Goal: Transaction & Acquisition: Book appointment/travel/reservation

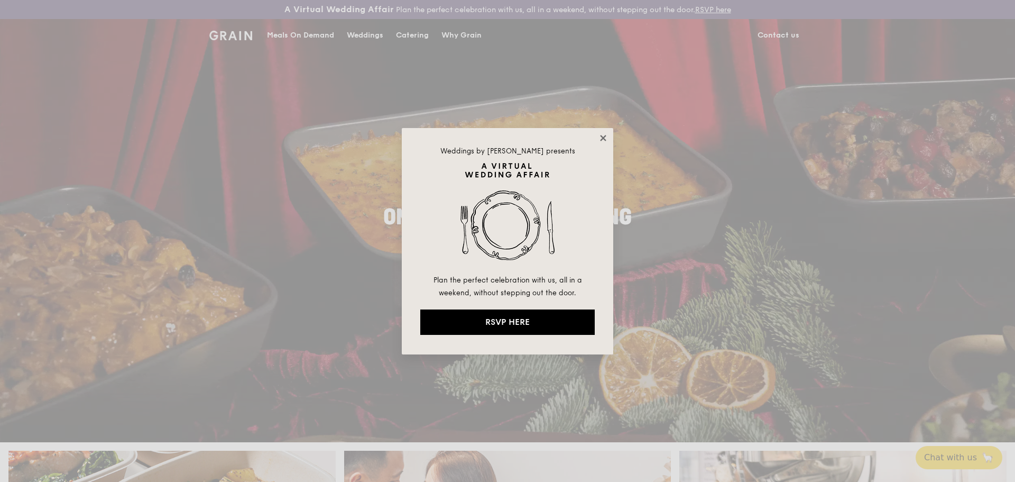
click at [601, 138] on icon at bounding box center [604, 138] width 10 height 10
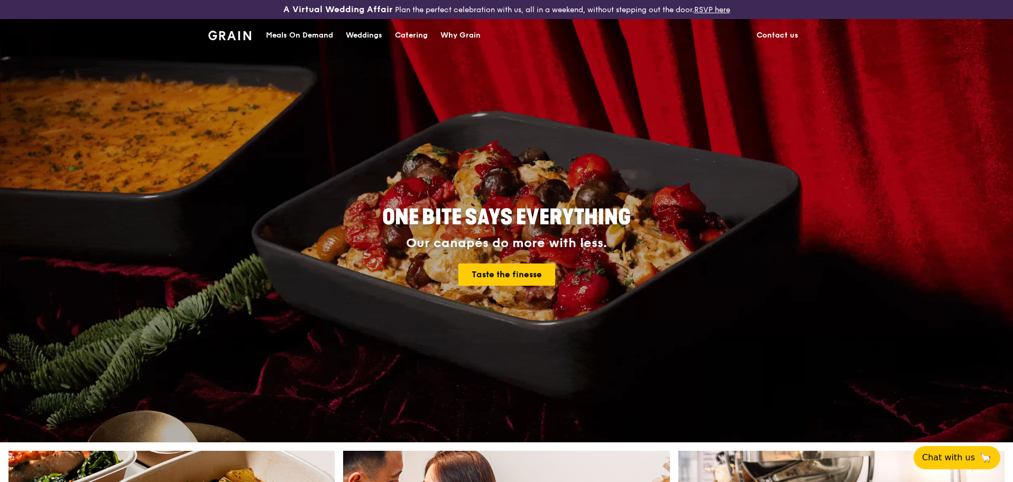
click at [326, 32] on div "Meals On Demand" at bounding box center [299, 36] width 67 height 32
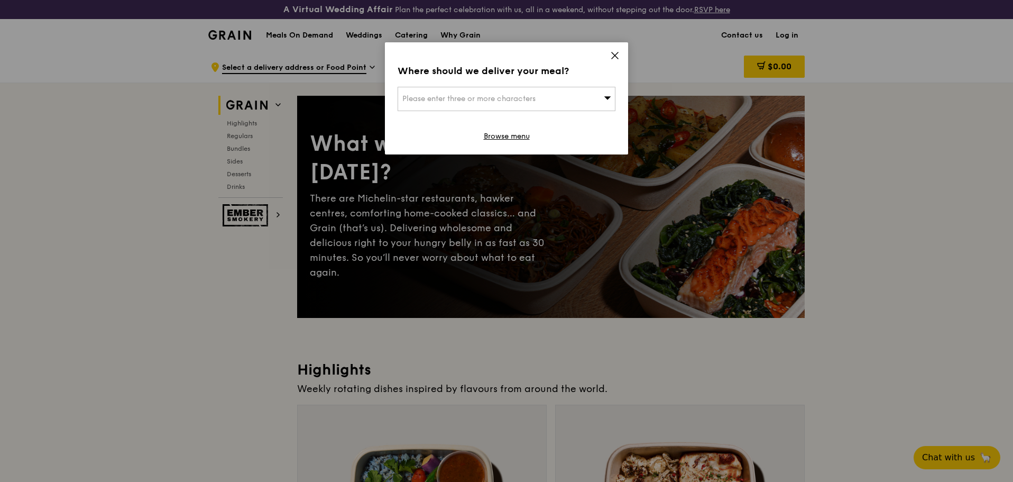
click at [569, 99] on div "Please enter three or more characters" at bounding box center [507, 99] width 218 height 24
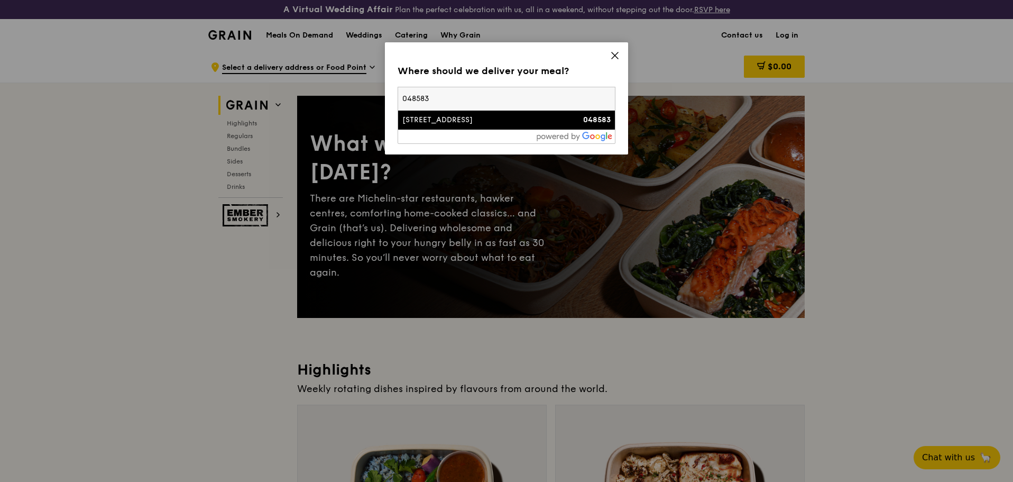
type input "048583"
click at [456, 121] on div "[STREET_ADDRESS]" at bounding box center [480, 120] width 157 height 11
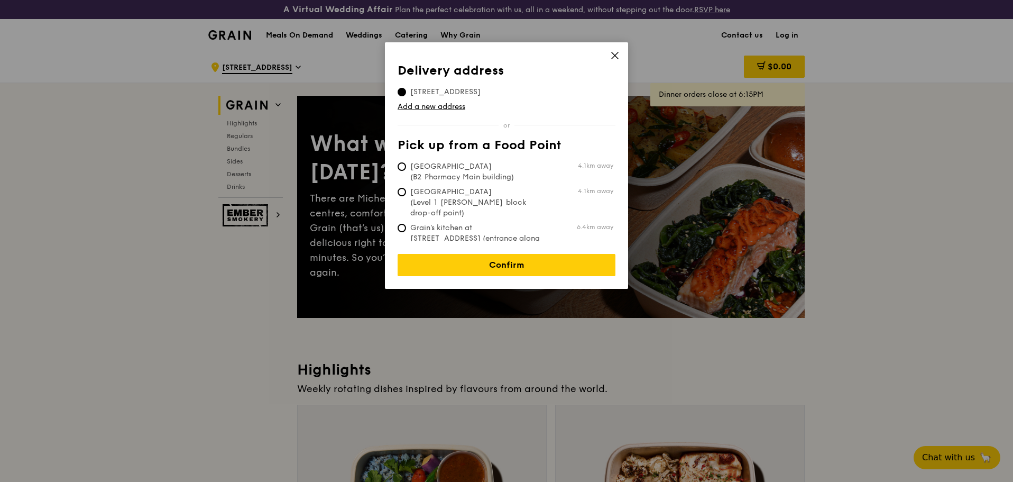
click at [621, 79] on div "Delivery address Pick up from a Food Point Delivery address [STREET_ADDRESS] Ad…" at bounding box center [506, 165] width 243 height 246
click at [533, 258] on link "Confirm" at bounding box center [507, 265] width 218 height 22
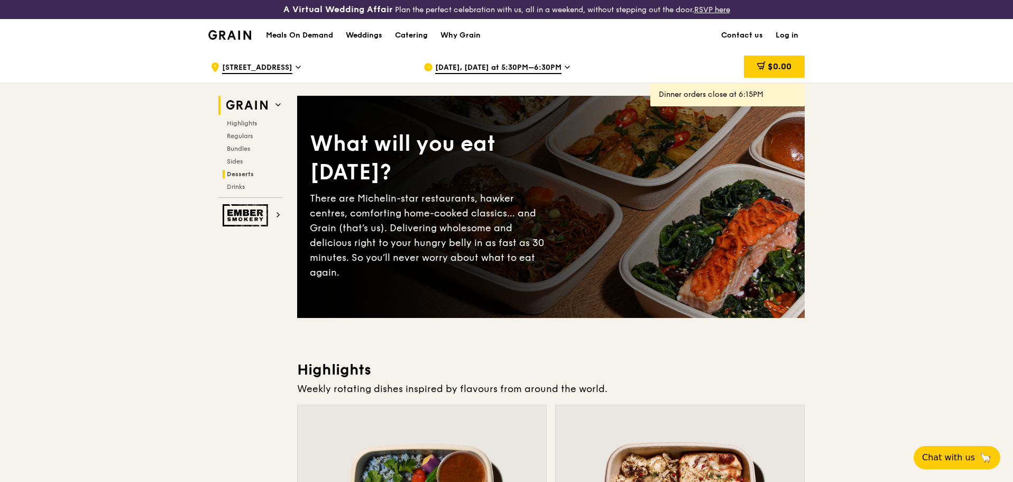
click at [241, 171] on span "Desserts" at bounding box center [240, 173] width 27 height 7
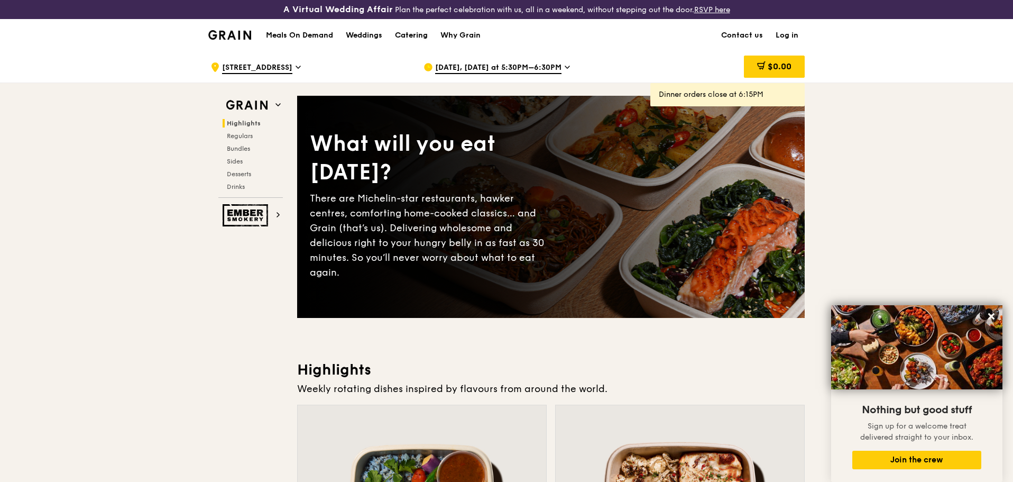
click at [411, 37] on div "Catering" at bounding box center [411, 36] width 33 height 32
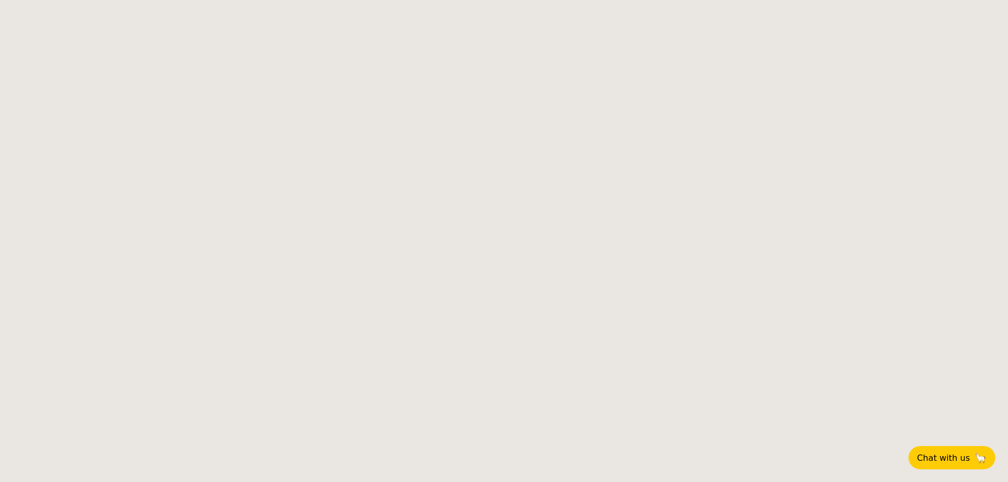
select select
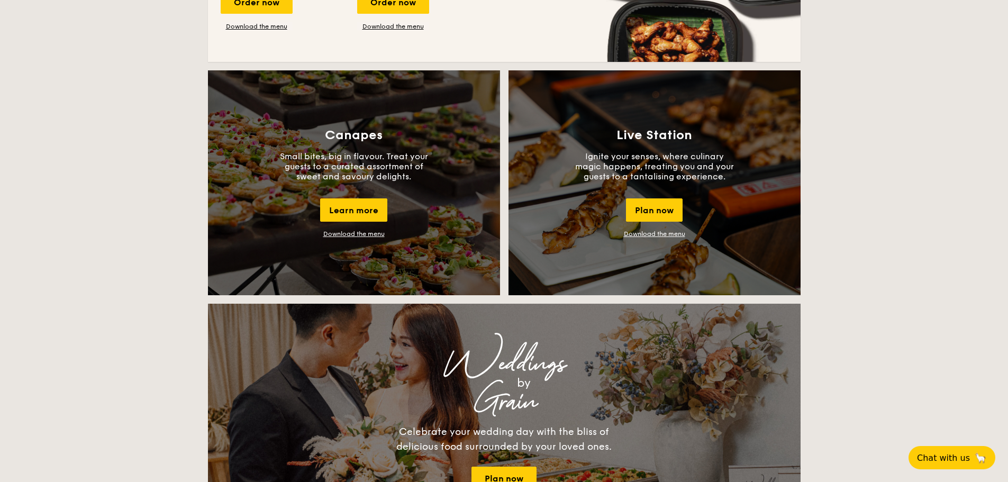
scroll to position [899, 0]
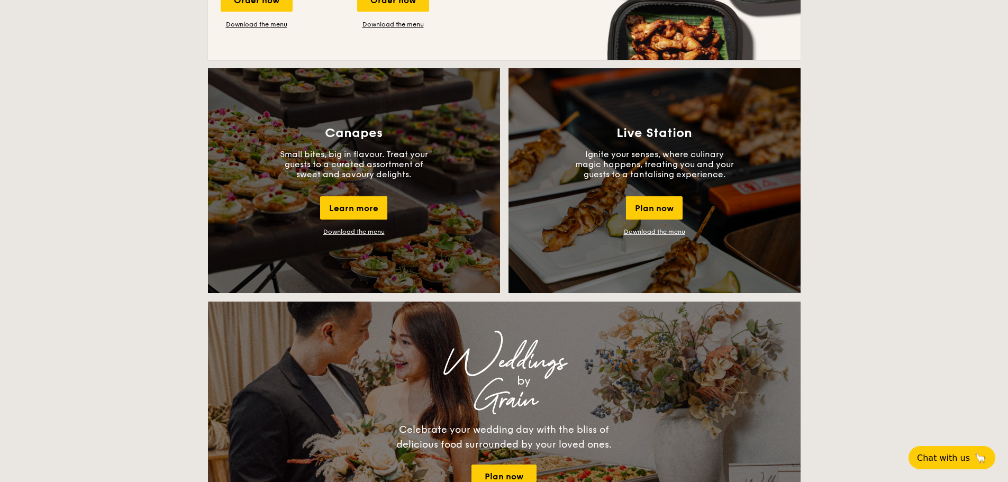
click at [377, 231] on link "Download the menu" at bounding box center [353, 231] width 61 height 7
click at [892, 216] on div "Buffet Classic Buffet Our very popular buffet dishes, complete with set-up. Sta…" at bounding box center [504, 401] width 1008 height 2065
click at [32, 122] on div "Buffet Classic Buffet Our very popular buffet dishes, complete with set-up. Sta…" at bounding box center [504, 401] width 1008 height 2065
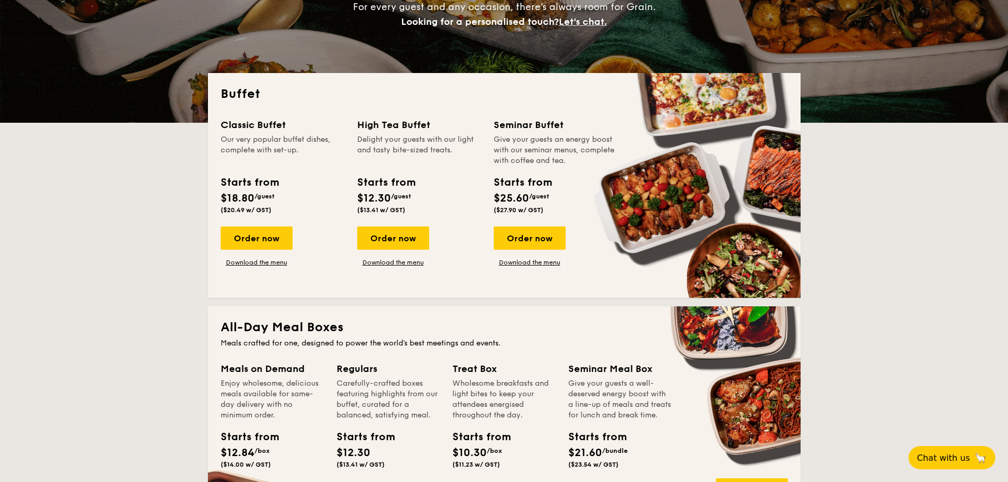
scroll to position [264, 0]
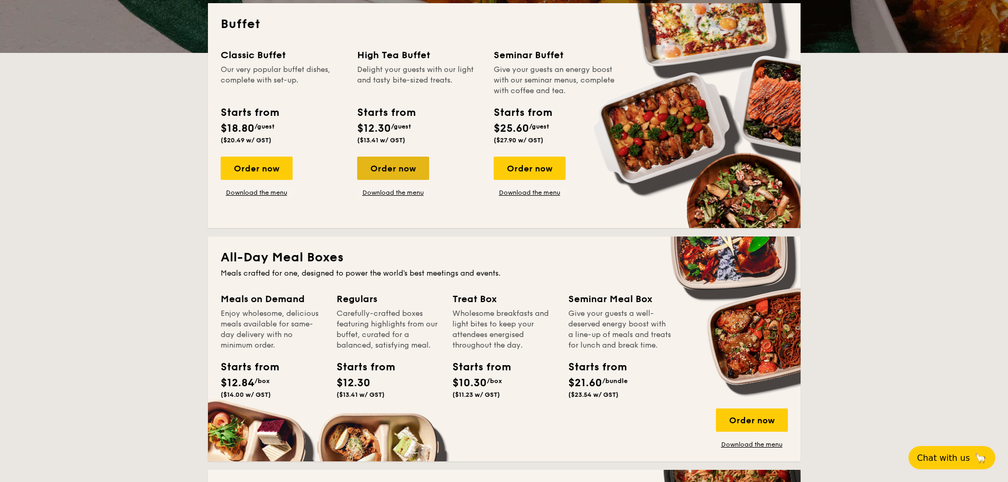
click at [417, 163] on div "Order now" at bounding box center [393, 168] width 72 height 23
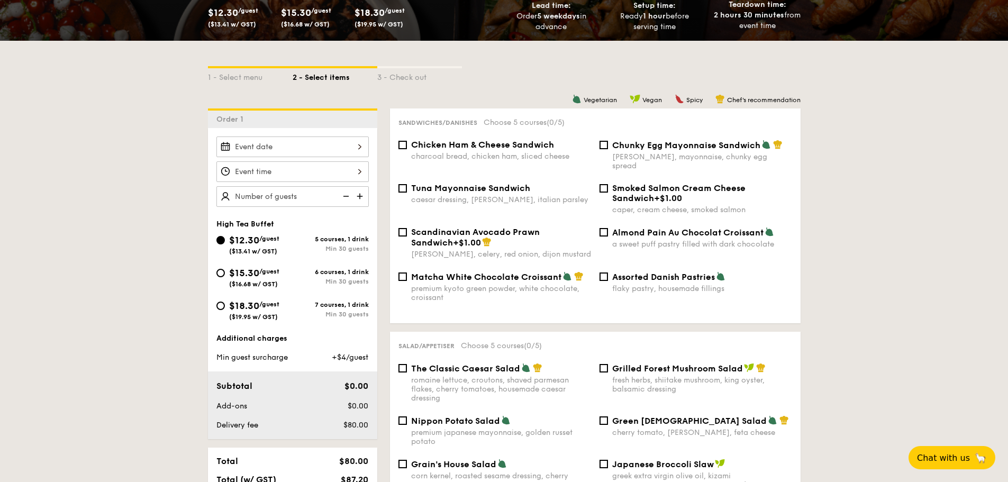
scroll to position [212, 0]
click at [312, 150] on div at bounding box center [292, 146] width 152 height 21
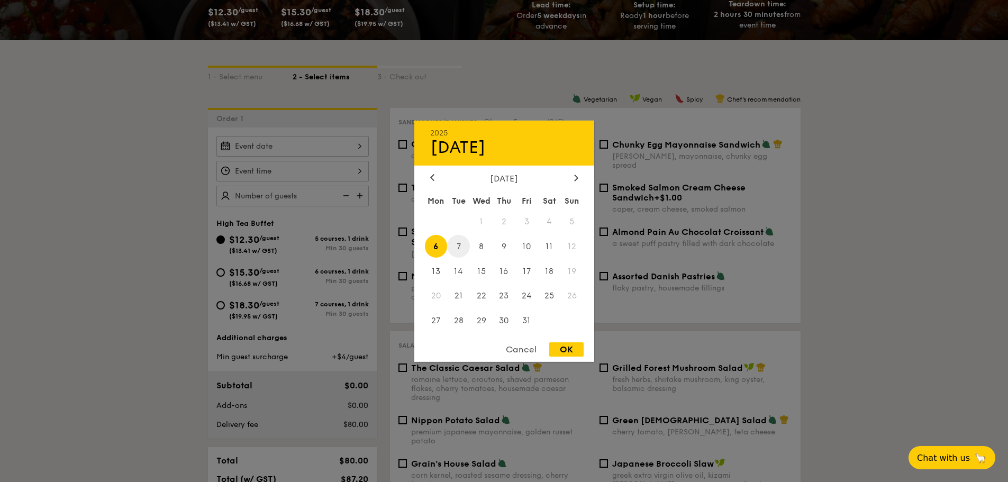
click at [457, 251] on span "7" at bounding box center [458, 246] width 23 height 23
click at [567, 351] on div "OK" at bounding box center [566, 349] width 34 height 14
type input "Oct 07, 2025"
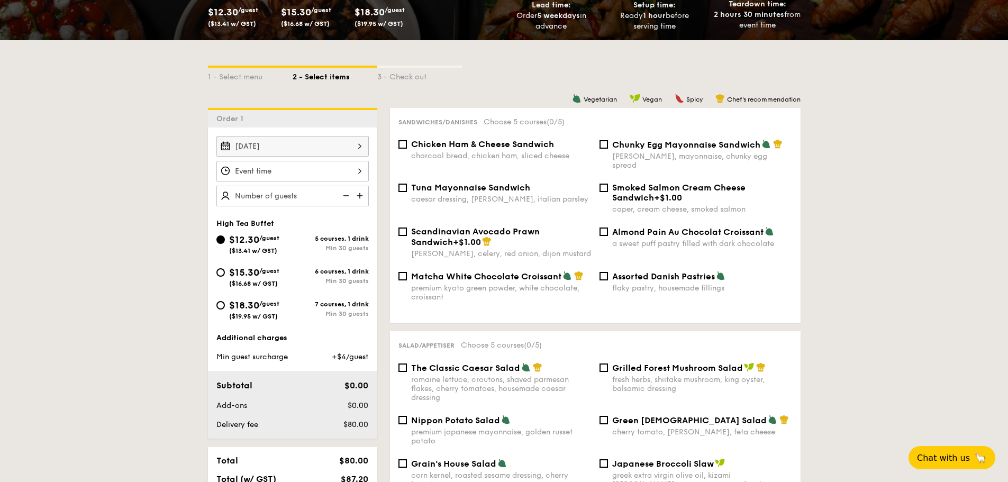
click at [351, 171] on div at bounding box center [292, 171] width 152 height 21
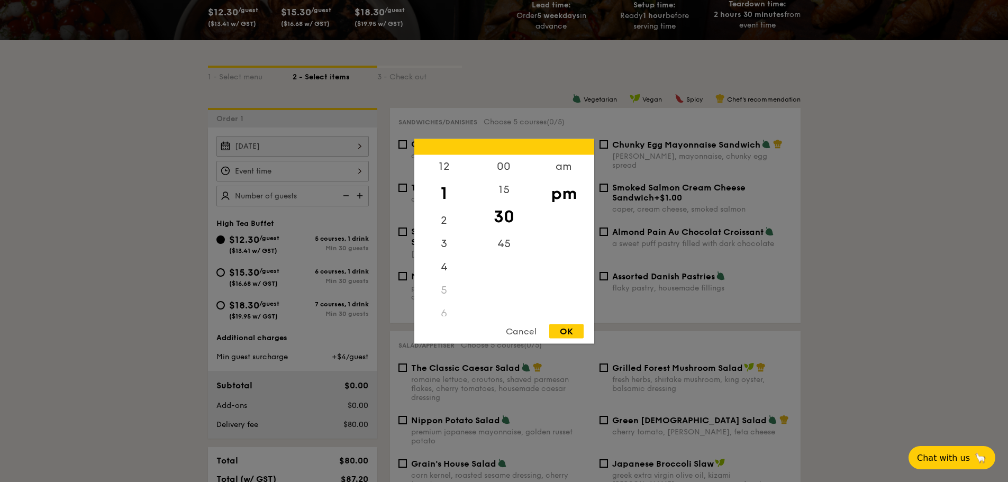
click at [444, 290] on div "5" at bounding box center [444, 289] width 60 height 23
click at [445, 289] on div "5" at bounding box center [444, 289] width 60 height 23
click at [442, 264] on div "4" at bounding box center [444, 270] width 60 height 31
drag, startPoint x: 473, startPoint y: 230, endPoint x: 474, endPoint y: 289, distance: 59.2
click at [474, 289] on div "00 15 30 45" at bounding box center [504, 234] width 60 height 161
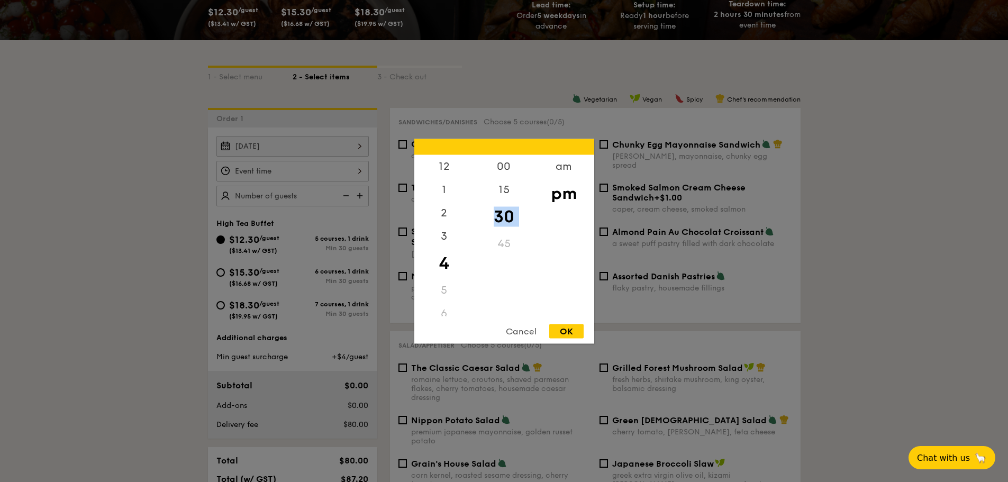
click at [472, 289] on div "5" at bounding box center [444, 289] width 60 height 23
click at [471, 289] on div "5" at bounding box center [444, 289] width 60 height 23
click at [470, 289] on div "5" at bounding box center [444, 289] width 60 height 23
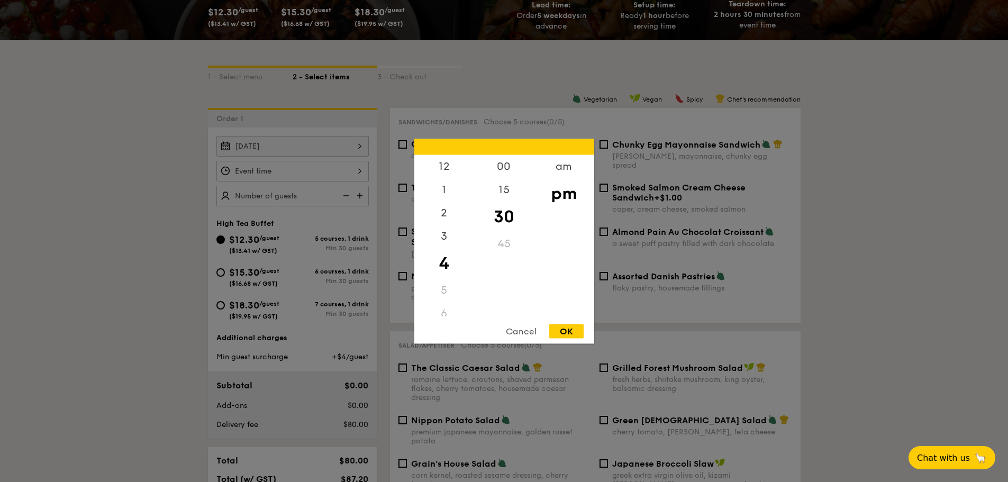
click at [569, 327] on div "OK" at bounding box center [566, 331] width 34 height 14
type input "4:30PM"
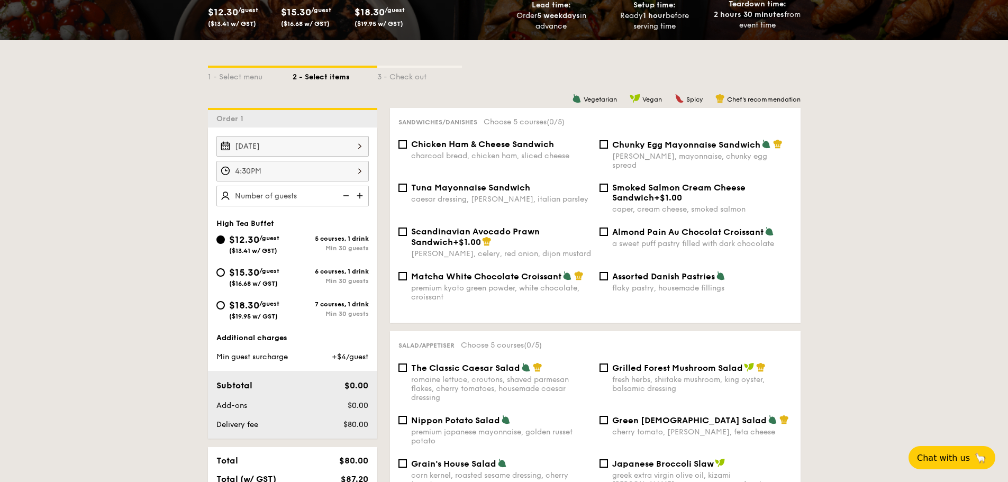
click at [337, 150] on div "Oct 07, 2025" at bounding box center [292, 146] width 152 height 21
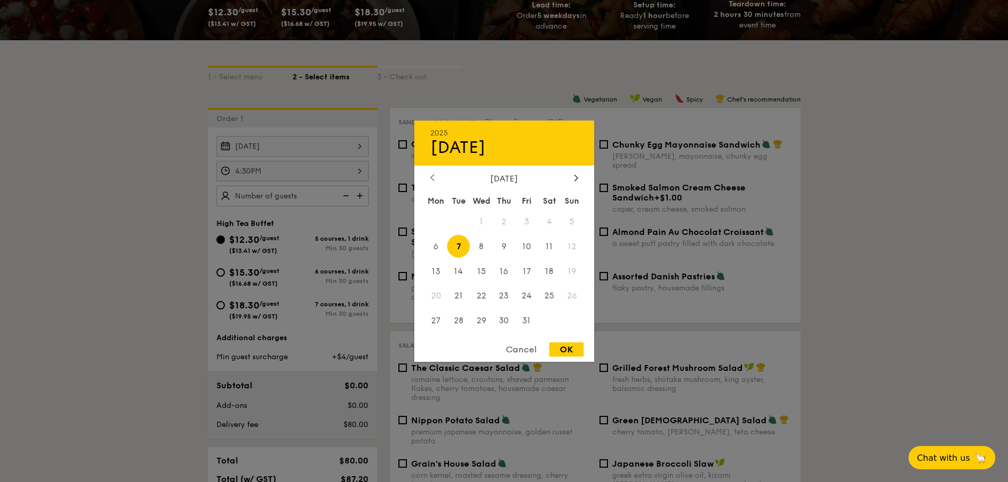
click at [433, 175] on icon at bounding box center [432, 177] width 4 height 7
click at [457, 318] on span "30" at bounding box center [458, 320] width 23 height 23
click at [527, 350] on div "Cancel" at bounding box center [521, 349] width 52 height 14
